Goal: Communication & Community: Connect with others

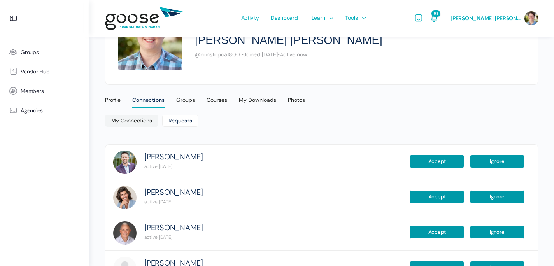
scroll to position [163, 0]
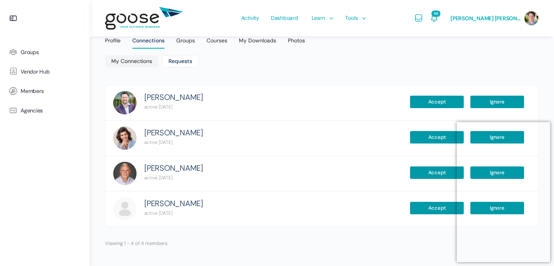
click at [544, 128] on e-page-transition at bounding box center [277, 133] width 554 height 266
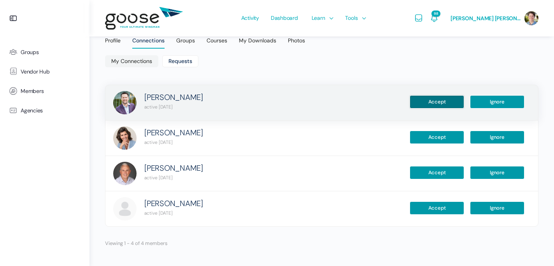
click at [440, 105] on button "Accept" at bounding box center [437, 101] width 54 height 13
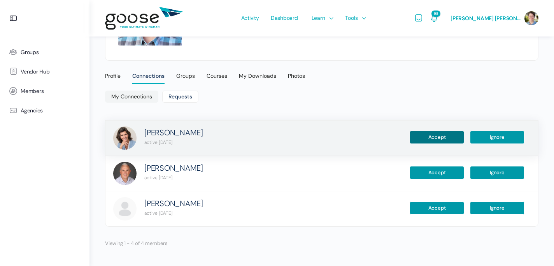
scroll to position [128, 0]
click at [434, 136] on button "Accept" at bounding box center [437, 137] width 54 height 13
click at [442, 140] on div "Connection accepted." at bounding box center [429, 137] width 70 height 13
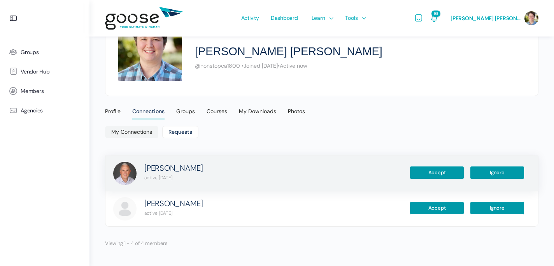
scroll to position [93, 0]
click at [442, 172] on button "Accept" at bounding box center [437, 172] width 54 height 13
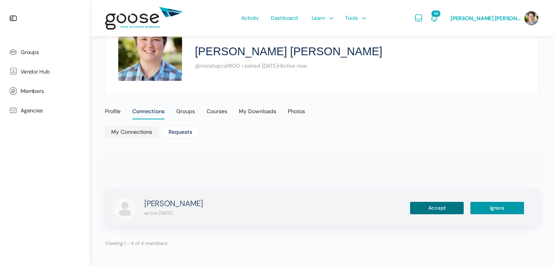
scroll to position [57, 0]
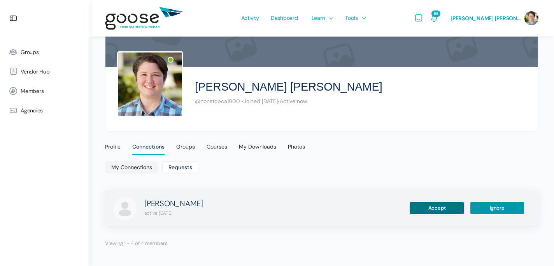
click at [433, 207] on button "Accept" at bounding box center [437, 207] width 54 height 13
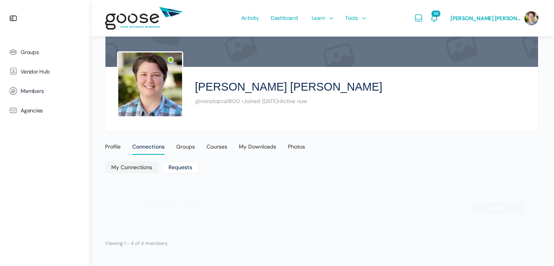
scroll to position [22, 0]
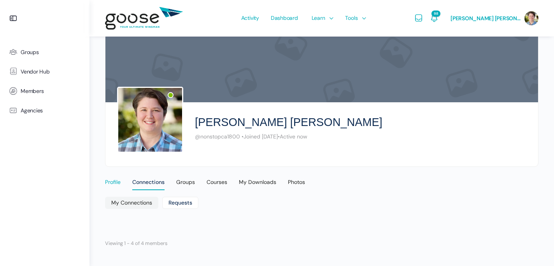
click at [116, 182] on div "Profile" at bounding box center [113, 185] width 16 height 12
